Goal: Task Accomplishment & Management: Use online tool/utility

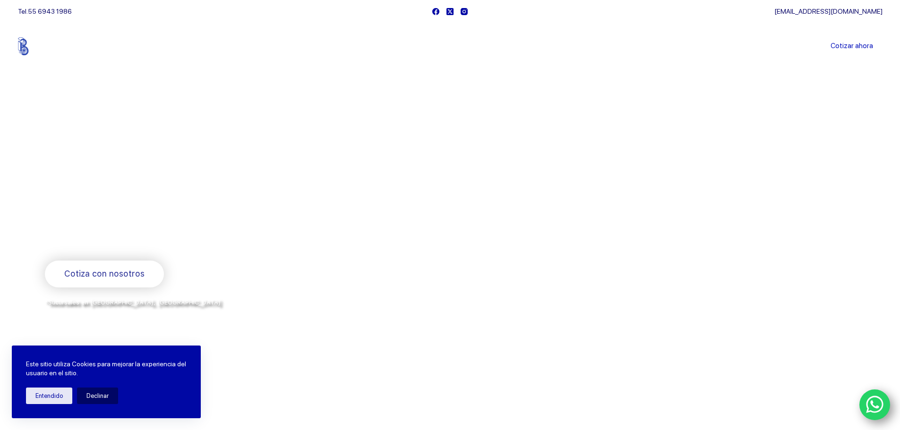
click at [445, 46] on link "Sucursales" at bounding box center [432, 46] width 59 height 0
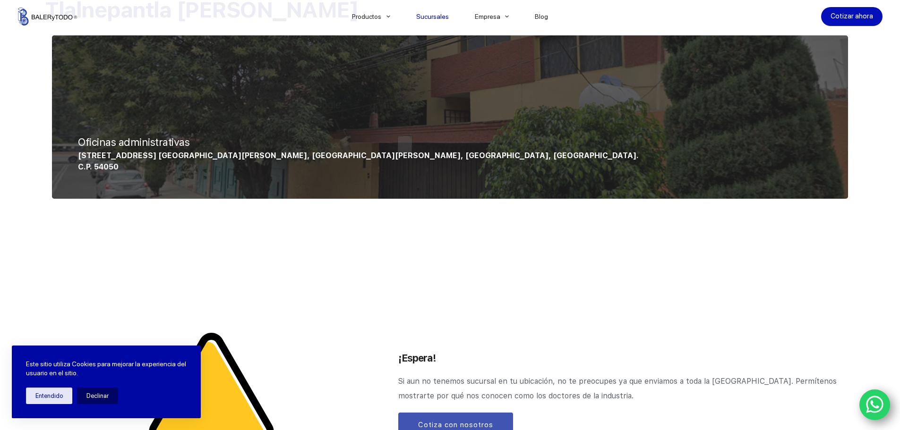
scroll to position [1134, 0]
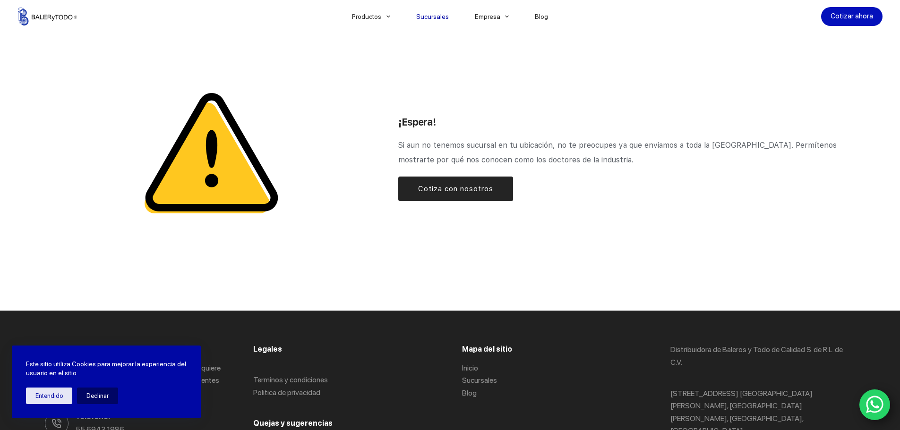
click at [423, 187] on span "Cotiza con nosotros" at bounding box center [455, 188] width 75 height 11
click at [496, 196] on link "Cotiza con nosotros" at bounding box center [455, 189] width 115 height 25
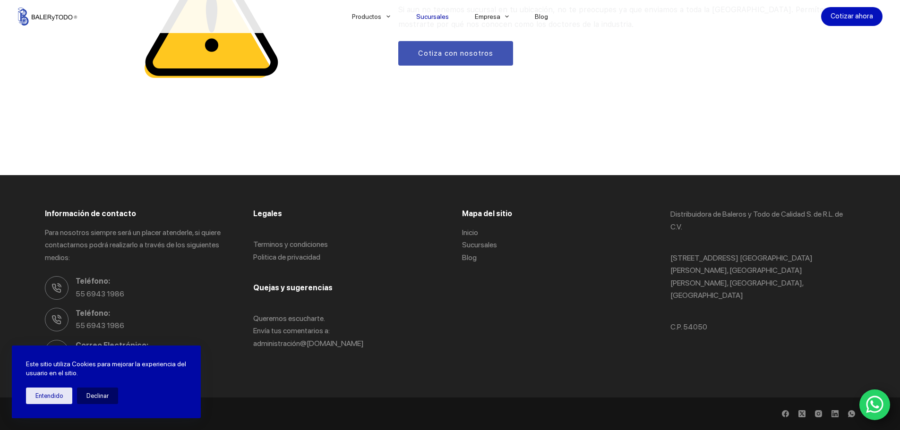
scroll to position [1035, 0]
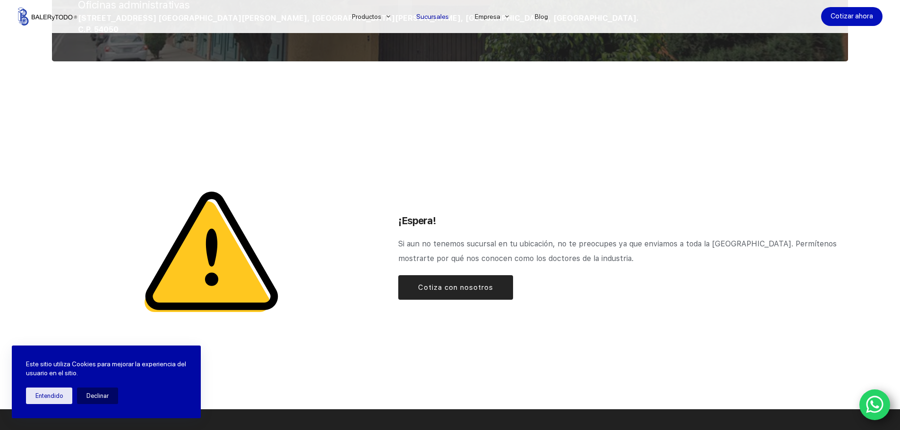
click at [483, 300] on link "Cotiza con nosotros" at bounding box center [455, 287] width 115 height 25
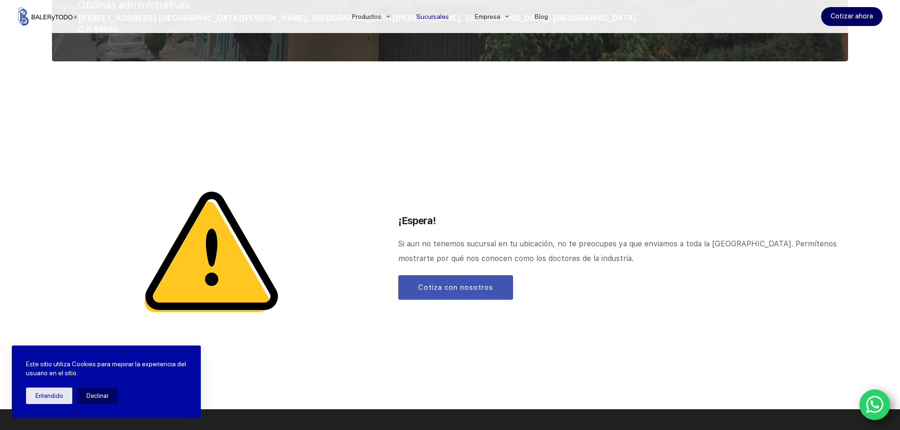
click at [833, 23] on link "Cotizar ahora" at bounding box center [851, 16] width 61 height 19
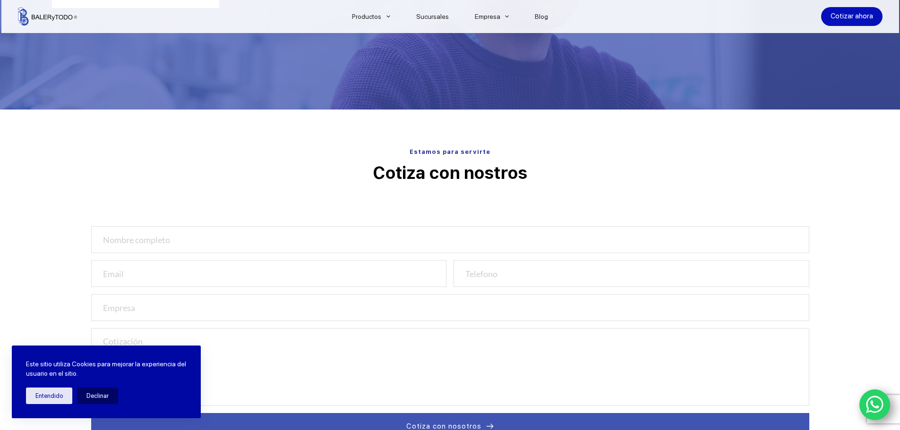
scroll to position [236, 0]
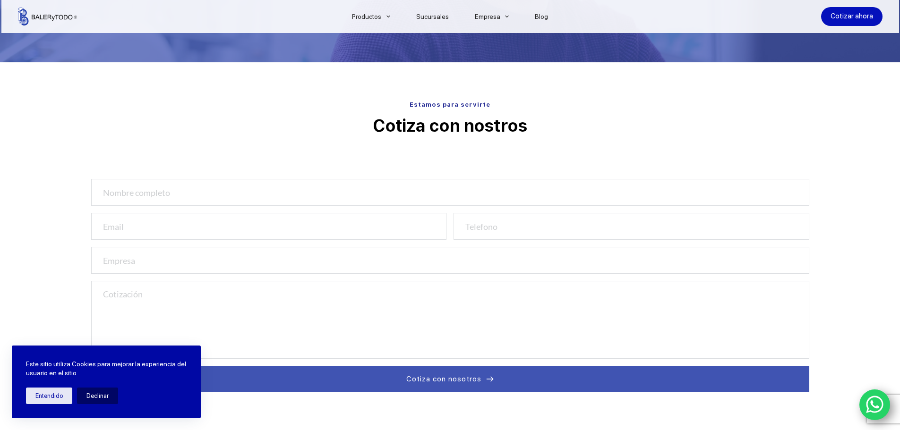
click at [881, 398] on icon "WhatsApp" at bounding box center [875, 405] width 18 height 20
